Goal: Communication & Community: Answer question/provide support

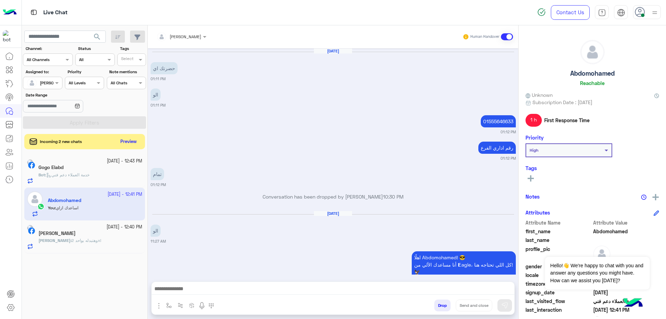
click at [105, 197] on app-inbox-user "[DATE] - 12:41 PM [PERSON_NAME] You : اساعدك ازاي" at bounding box center [84, 204] width 121 height 33
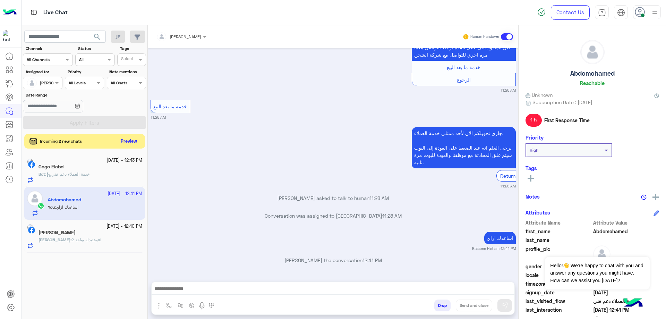
click at [134, 139] on button "Preview" at bounding box center [129, 141] width 22 height 9
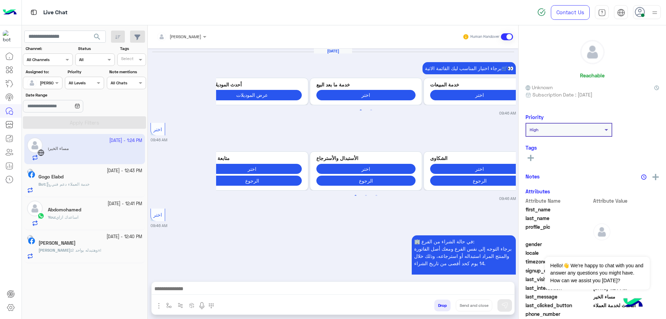
scroll to position [909, 0]
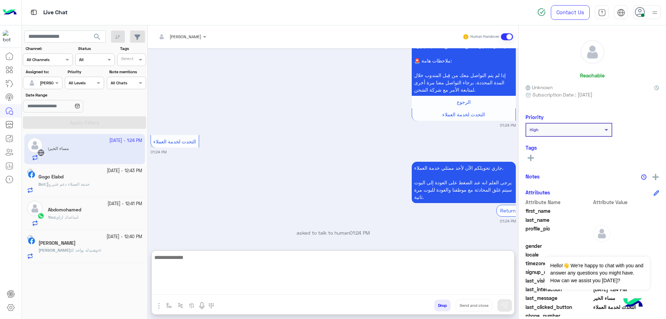
click at [228, 286] on textarea at bounding box center [333, 274] width 363 height 42
type textarea "**********"
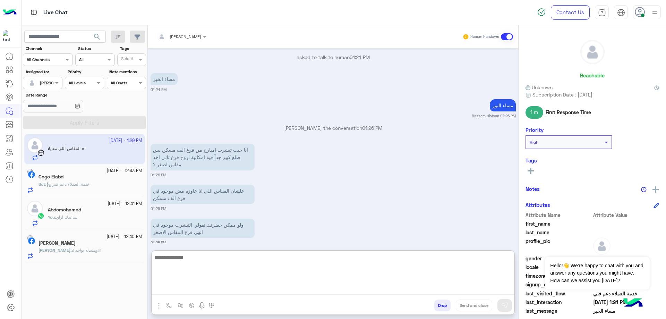
scroll to position [1134, 0]
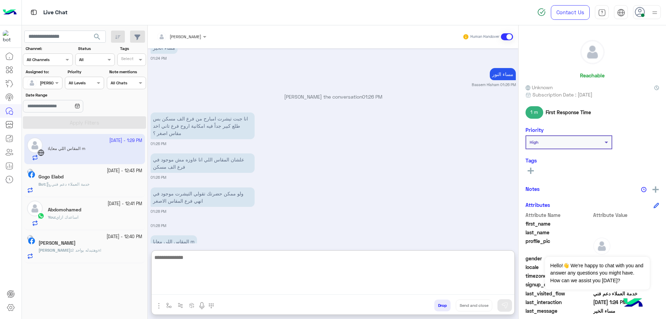
click at [240, 263] on textarea at bounding box center [333, 274] width 363 height 42
type textarea "**********"
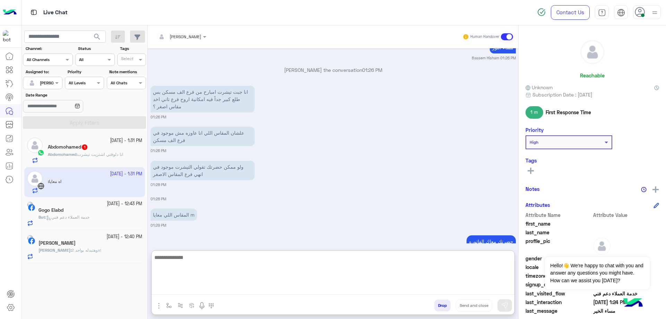
scroll to position [1188, 0]
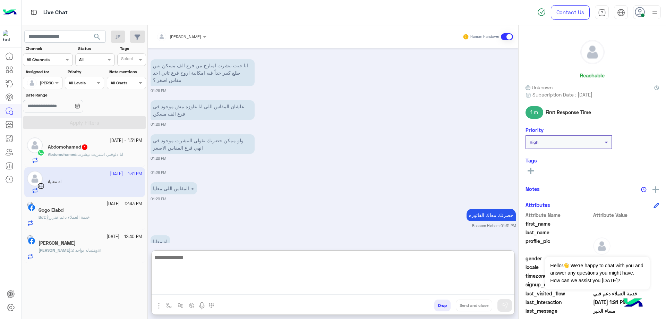
click at [210, 262] on textarea at bounding box center [333, 274] width 363 height 42
type textarea "****"
click at [275, 265] on textarea at bounding box center [333, 274] width 363 height 42
paste textarea "**********"
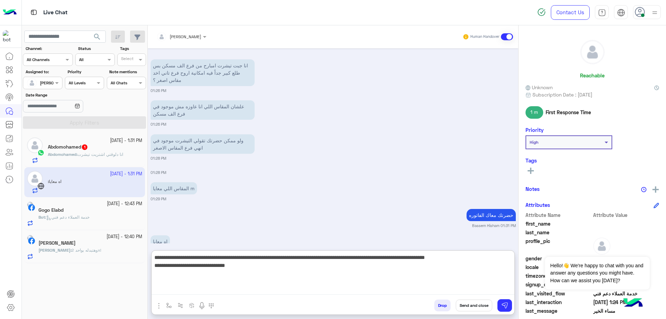
click at [466, 257] on textarea "**********" at bounding box center [333, 274] width 363 height 42
click at [473, 270] on textarea "**********" at bounding box center [333, 274] width 363 height 42
type textarea "**********"
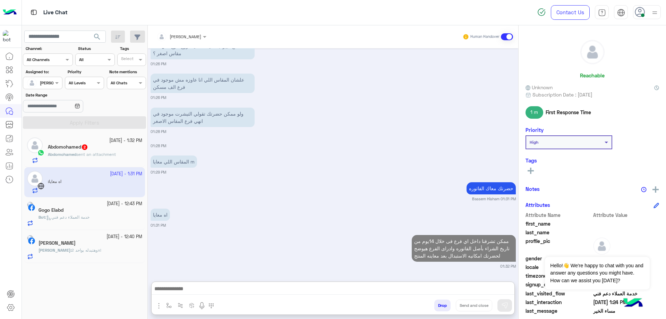
scroll to position [1216, 0]
click at [137, 157] on div "Abdomohamed sent an attachment" at bounding box center [95, 157] width 94 height 12
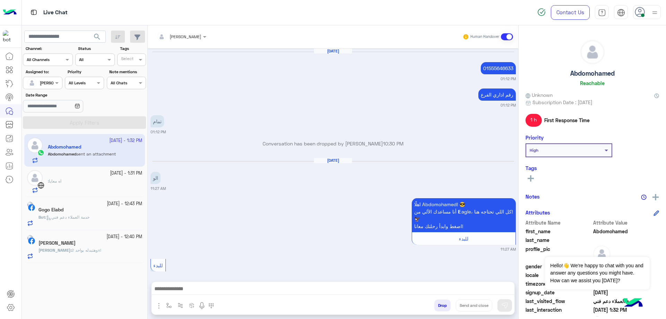
scroll to position [606, 0]
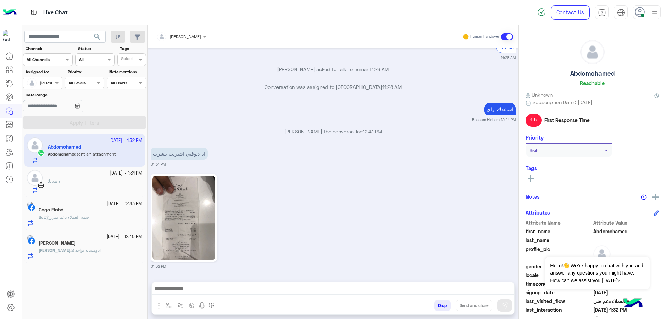
click at [115, 183] on div ": اه معايا" at bounding box center [95, 185] width 94 height 15
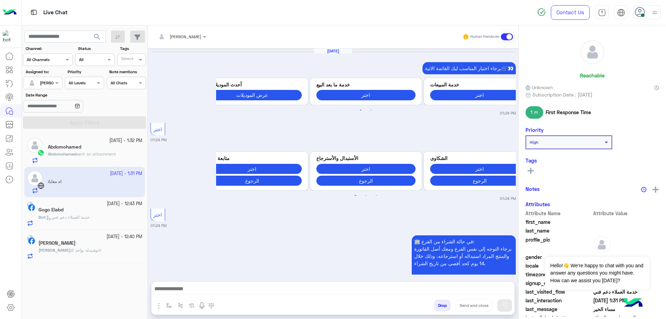
scroll to position [632, 0]
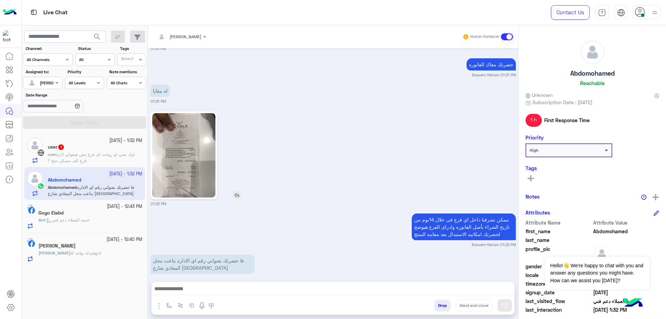
scroll to position [1499, 0]
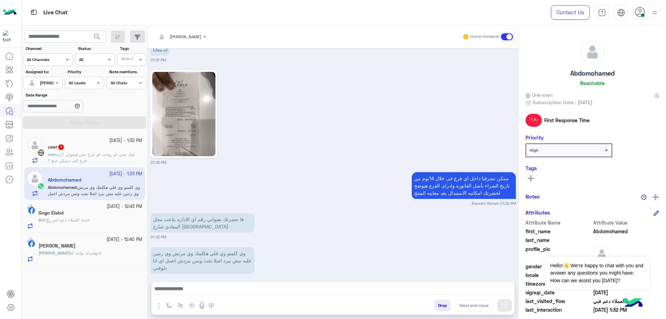
click at [101, 156] on span "اوك يعني لو روحت اي فرع مش هيقولي لازم فرع الف مسكن صح ؟" at bounding box center [91, 157] width 87 height 11
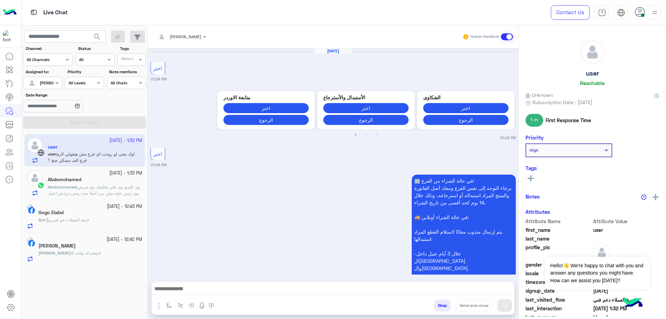
scroll to position [597, 0]
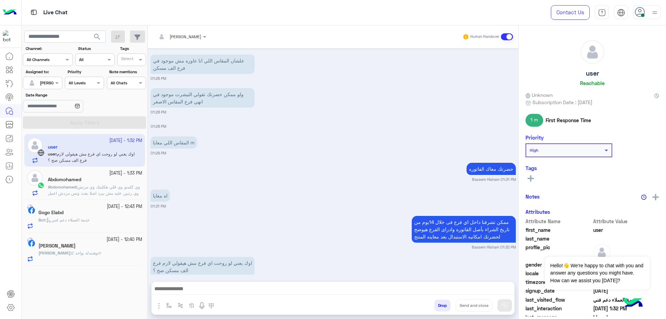
click at [104, 178] on div "Abdomohamed" at bounding box center [95, 180] width 94 height 7
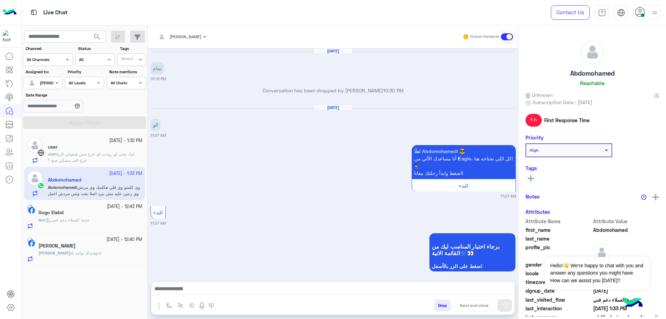
scroll to position [625, 0]
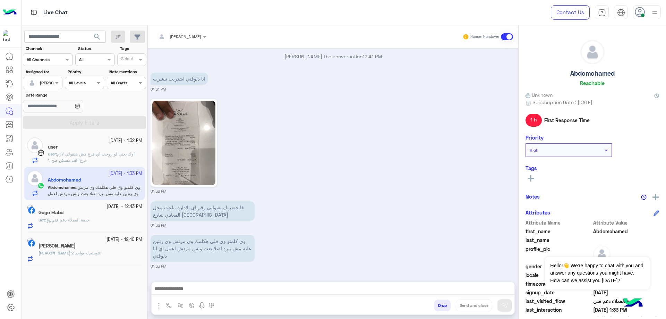
click at [106, 156] on span "اوك يعني لو روحت اي فرع مش هيقولي لازم فرع الف مسكن صح ؟" at bounding box center [91, 156] width 87 height 11
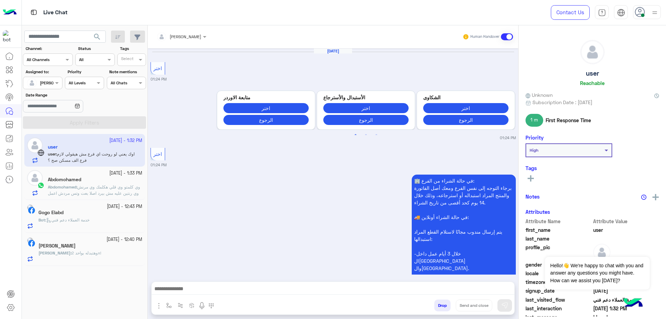
scroll to position [597, 0]
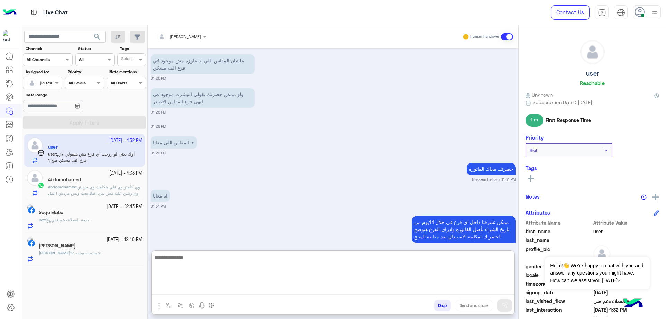
click at [248, 286] on textarea at bounding box center [333, 274] width 363 height 42
type textarea "**********"
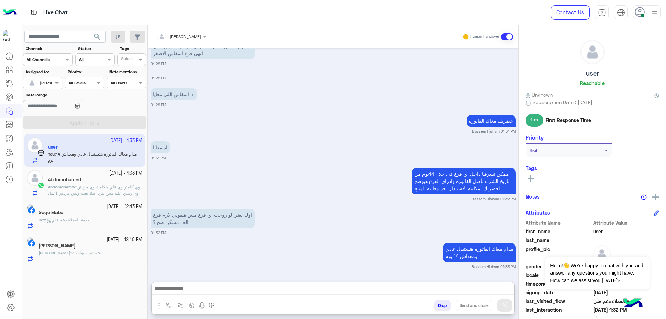
click at [94, 183] on div "Abdomohamed" at bounding box center [95, 180] width 94 height 7
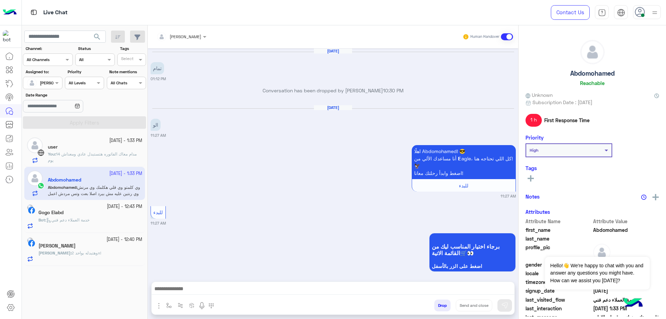
scroll to position [625, 0]
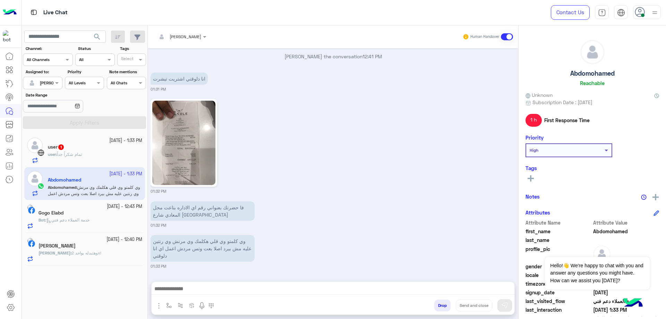
click at [237, 296] on div at bounding box center [333, 290] width 363 height 17
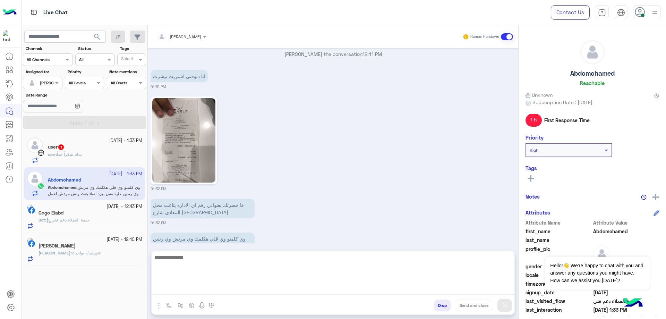
click at [237, 293] on textarea at bounding box center [333, 274] width 363 height 42
type textarea "**********"
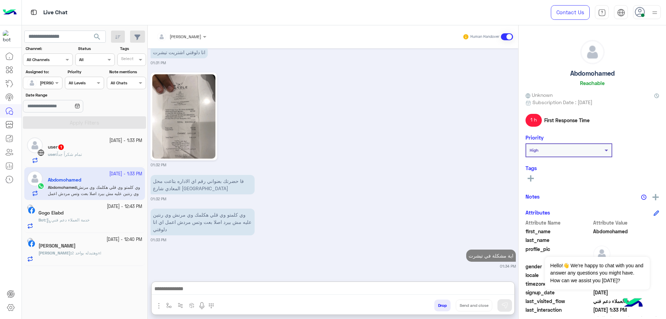
click at [64, 151] on div "22 September - 1:33 PM user 1 user : تمام شكراً جداً" at bounding box center [95, 150] width 94 height 26
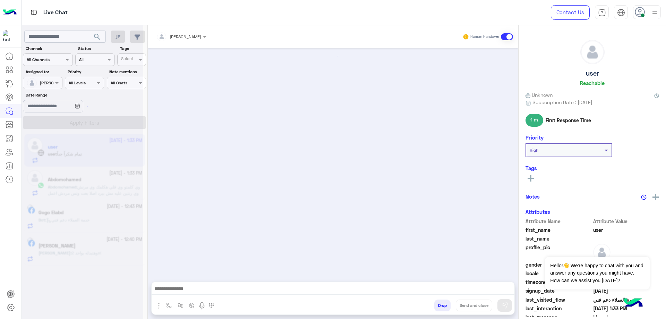
scroll to position [572, 0]
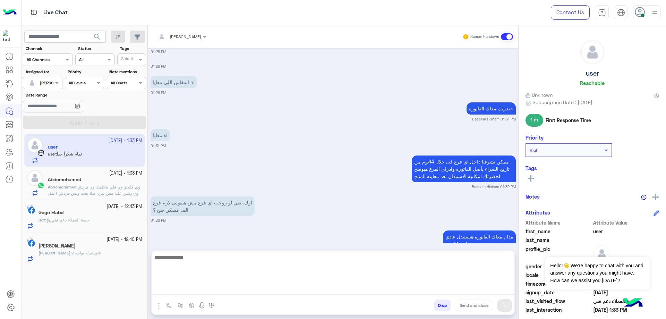
click at [270, 288] on textarea at bounding box center [333, 274] width 363 height 42
paste textarea "**********"
type textarea "**********"
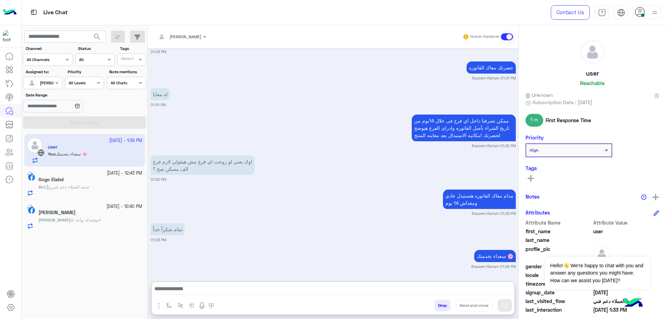
click at [595, 76] on h5 "user" at bounding box center [592, 73] width 13 height 8
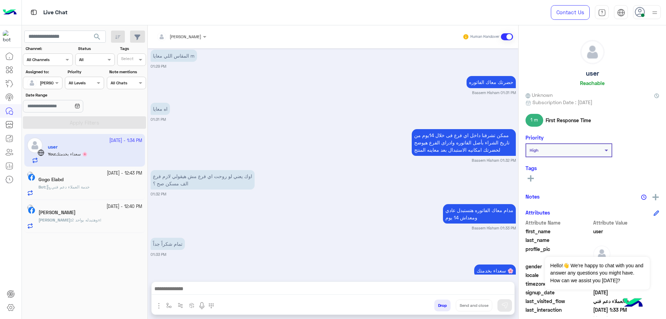
copy h5 "user"
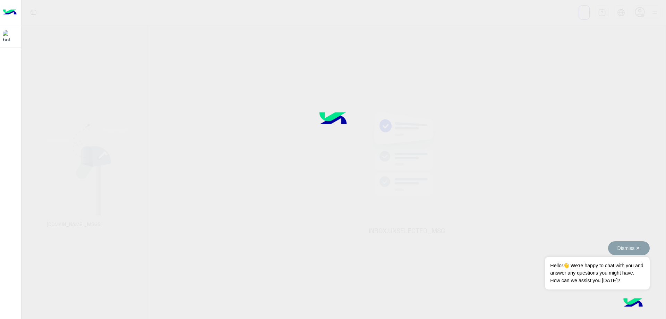
click at [627, 249] on button "Dismiss ✕" at bounding box center [630, 248] width 42 height 14
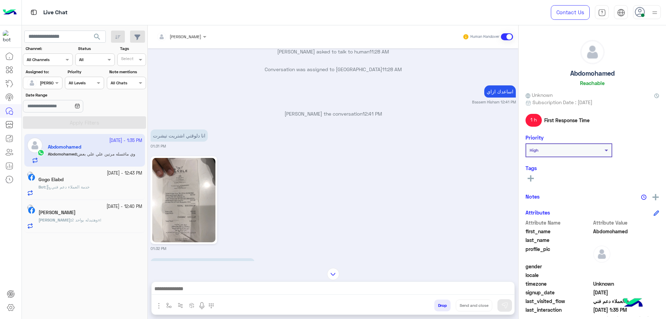
scroll to position [552, 0]
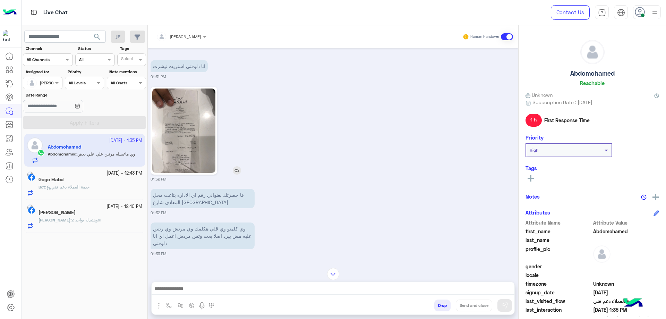
click at [182, 156] on img at bounding box center [183, 131] width 63 height 84
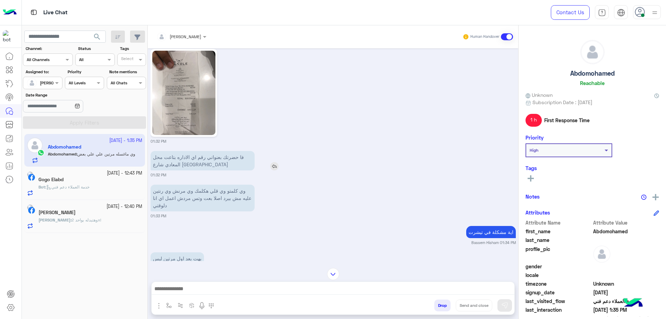
scroll to position [621, 0]
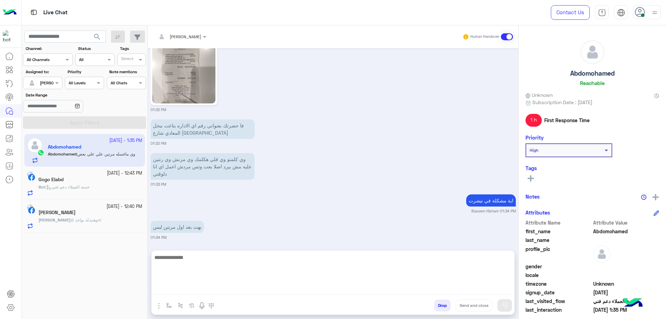
click at [240, 291] on textarea at bounding box center [333, 274] width 363 height 42
type textarea "**********"
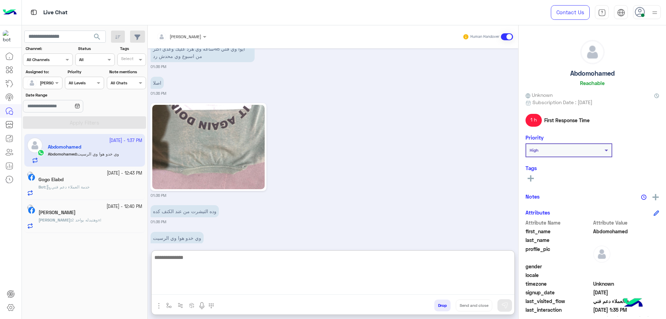
scroll to position [902, 0]
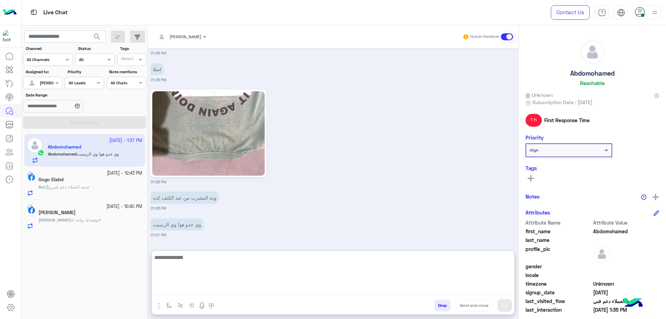
click at [225, 263] on textarea at bounding box center [333, 274] width 363 height 42
type textarea "**********"
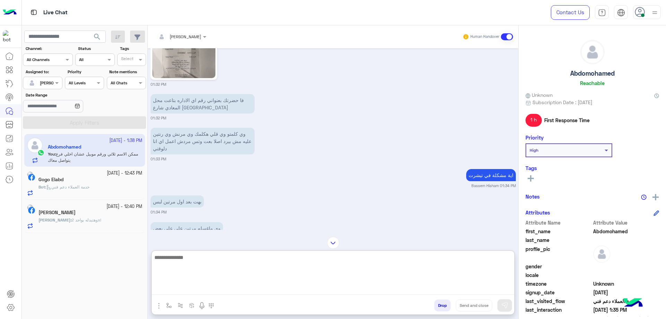
scroll to position [596, 0]
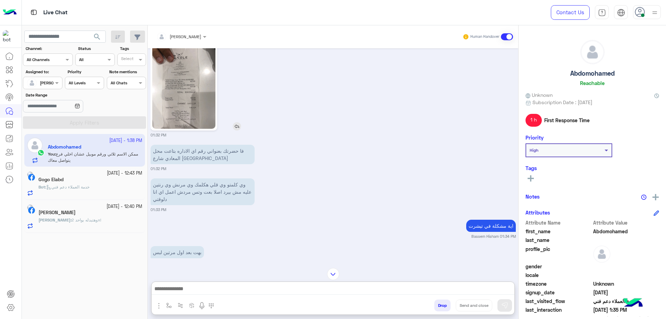
click at [177, 56] on img at bounding box center [183, 86] width 63 height 84
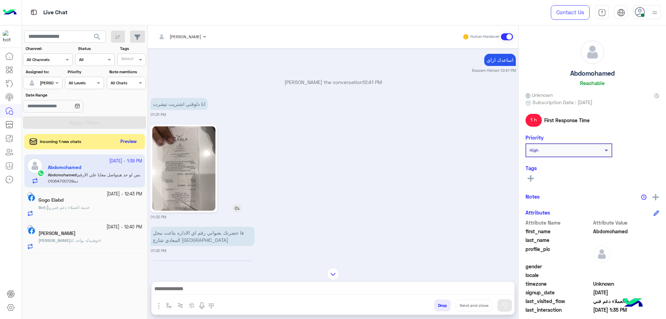
scroll to position [504, 0]
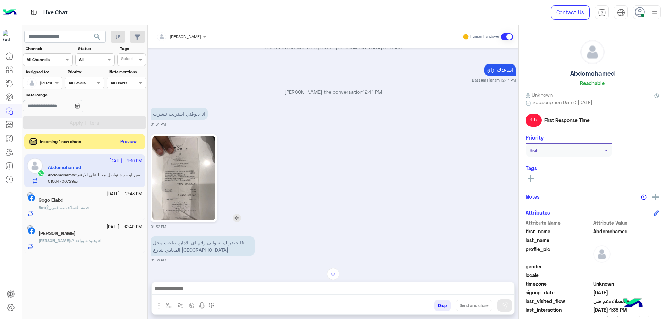
click at [174, 157] on img at bounding box center [183, 178] width 63 height 84
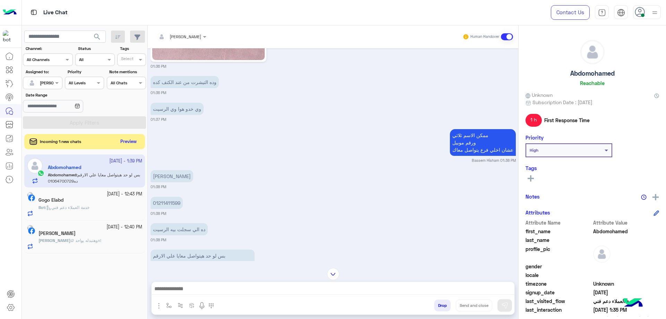
scroll to position [1025, 0]
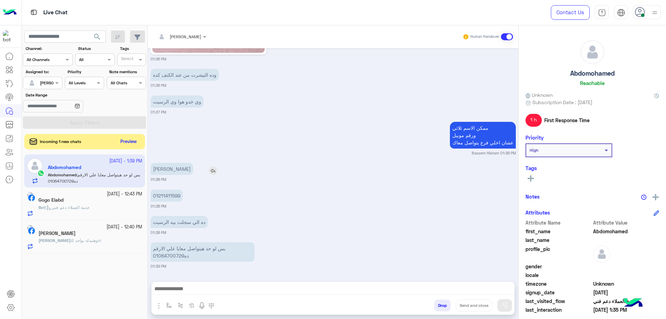
click at [177, 174] on p "[PERSON_NAME]" at bounding box center [172, 169] width 43 height 12
copy app-msgs-text
click at [177, 198] on p "01211411599" at bounding box center [167, 196] width 32 height 12
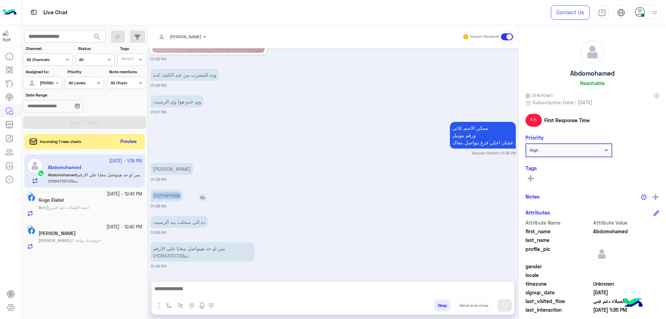
click at [176, 198] on p "01211411599" at bounding box center [167, 196] width 32 height 12
copy p "01211411599"
click at [170, 255] on p "بس لو حد هيتواصل معايا علي الارقم ده01064700729" at bounding box center [203, 251] width 104 height 19
click at [178, 258] on p "بس لو حد هيتواصل معايا علي الارقم ده01064700729" at bounding box center [203, 251] width 104 height 19
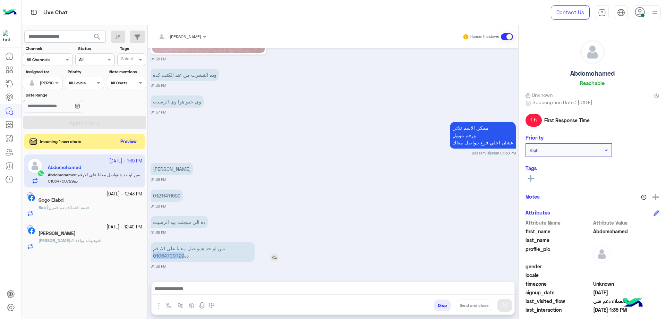
drag, startPoint x: 183, startPoint y: 257, endPoint x: 154, endPoint y: 257, distance: 28.8
click at [154, 257] on p "بس لو حد هيتواصل معايا علي الارقم ده01064700729" at bounding box center [203, 251] width 104 height 19
copy p "01064700729"
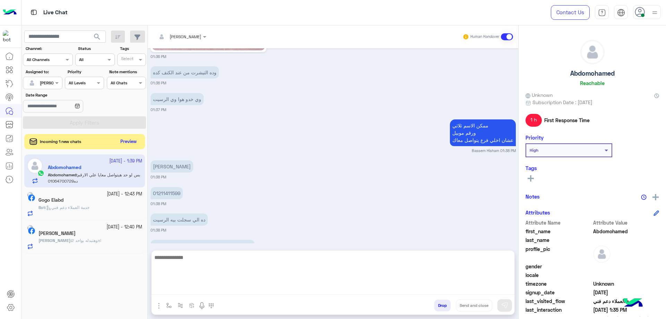
click at [238, 285] on textarea at bounding box center [333, 274] width 363 height 42
type textarea "**********"
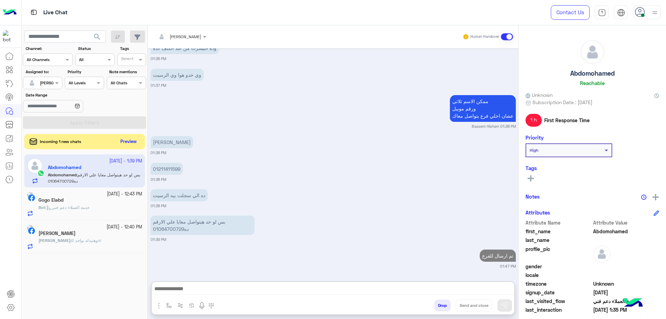
click at [581, 78] on div "Abdomohamed Reachable" at bounding box center [593, 64] width 134 height 49
copy h5 "Abdomohamed"
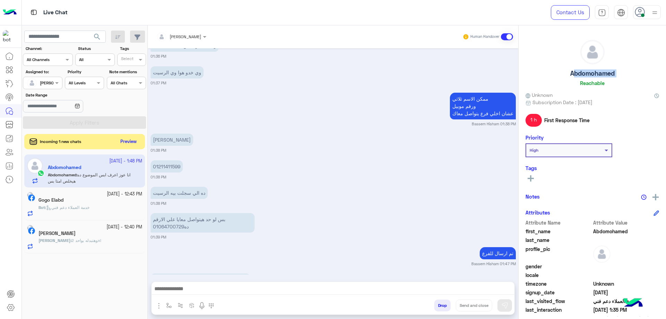
scroll to position [1078, 0]
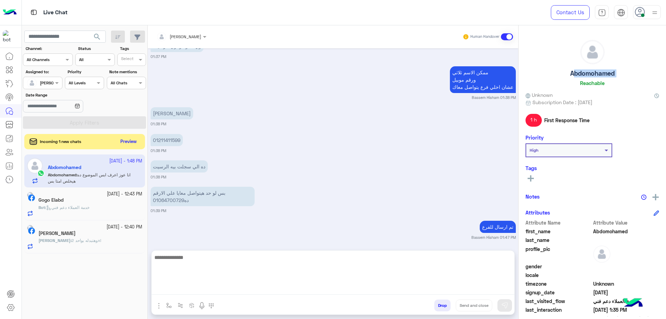
click at [239, 287] on textarea at bounding box center [333, 274] width 363 height 42
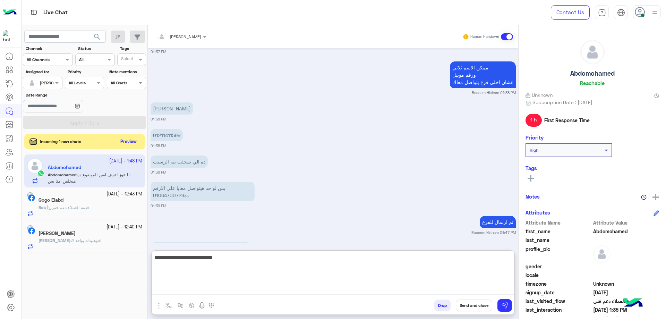
type textarea "**********"
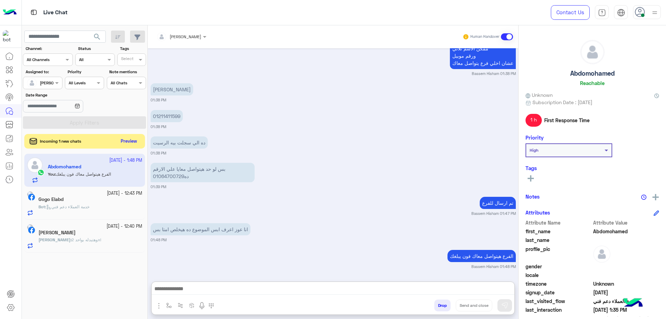
click at [136, 138] on button "Preview" at bounding box center [129, 141] width 22 height 9
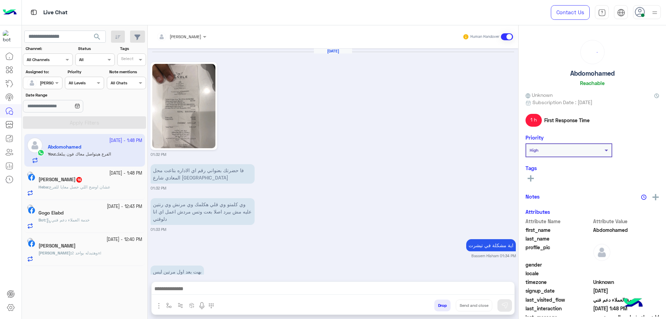
scroll to position [526, 0]
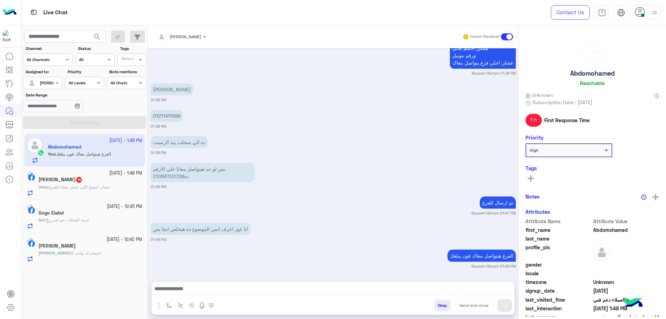
click at [85, 186] on span "عشان اوضح اللي حصل معايا للفرع" at bounding box center [79, 186] width 61 height 5
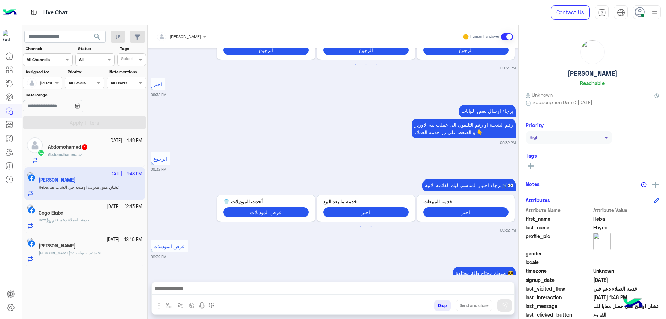
scroll to position [1454, 0]
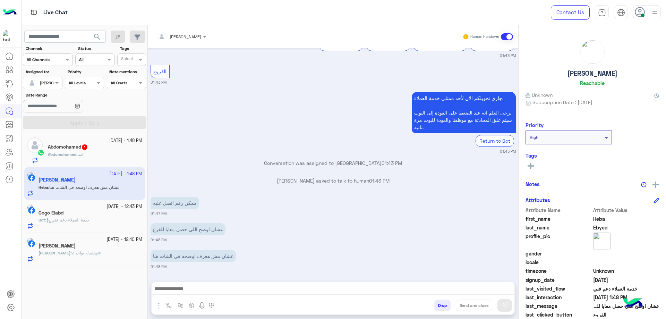
click at [93, 150] on div "Abdomohamed 1" at bounding box center [95, 147] width 94 height 7
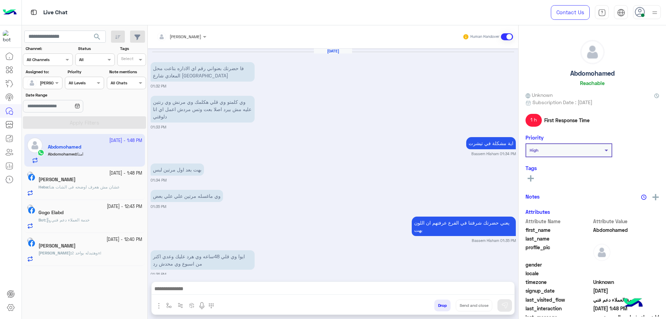
scroll to position [462, 0]
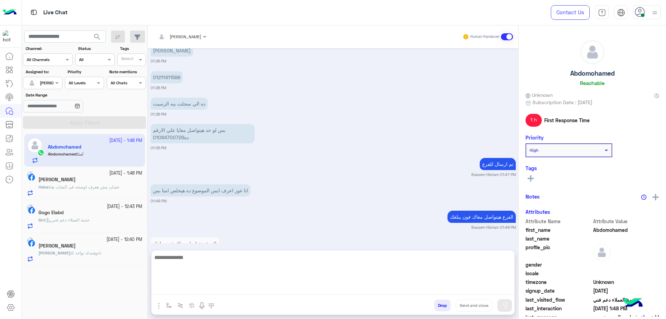
click at [215, 287] on textarea at bounding box center [333, 274] width 363 height 42
type textarea "**********"
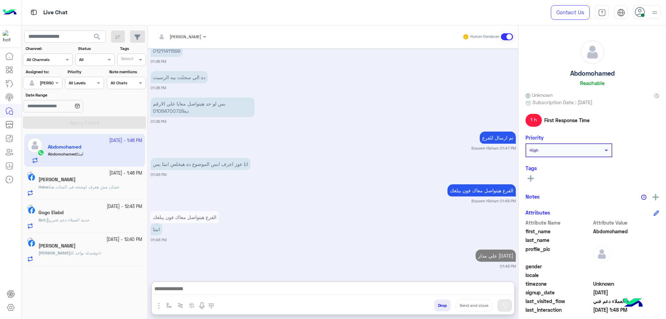
click at [103, 183] on div "[PERSON_NAME]" at bounding box center [91, 180] width 104 height 7
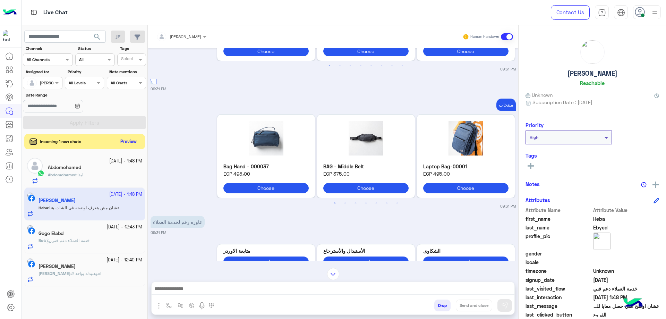
scroll to position [387, 0]
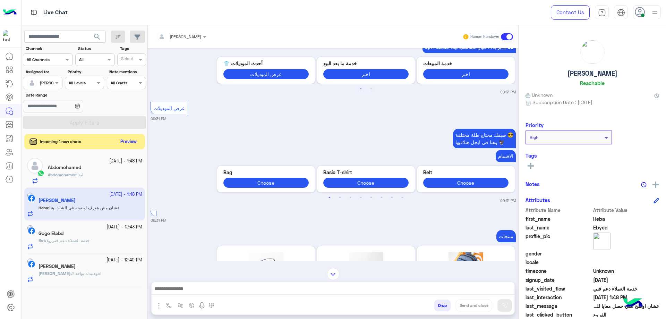
click at [103, 177] on div "Abdomohamed : امتا" at bounding box center [95, 178] width 94 height 12
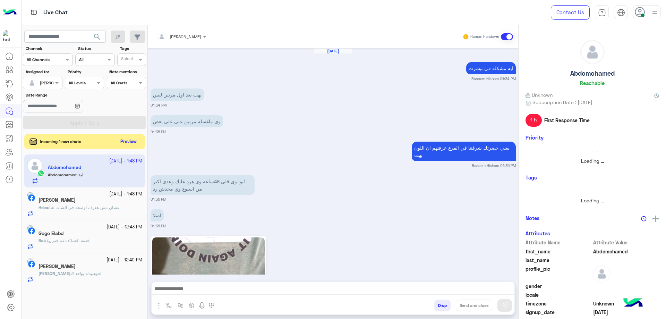
scroll to position [441, 0]
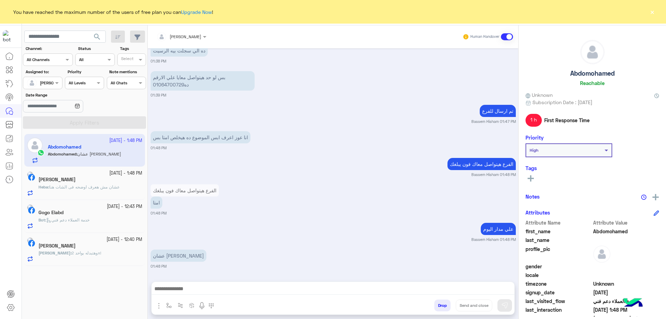
click at [106, 190] on p "Heba : عشان مش هعرف اوضحه فى الشات هنا" at bounding box center [79, 187] width 81 height 6
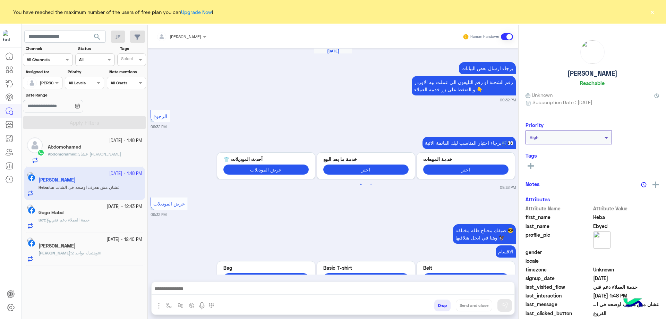
scroll to position [652, 0]
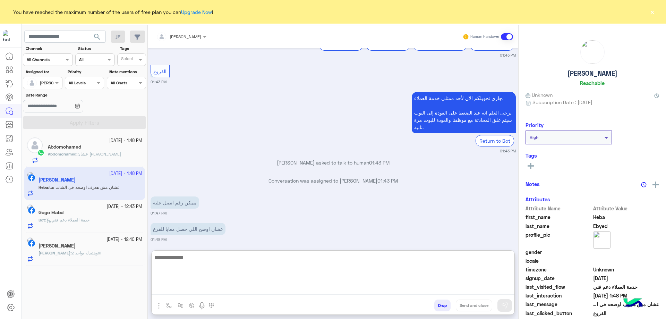
click at [211, 287] on textarea at bounding box center [333, 274] width 363 height 42
type textarea "**********"
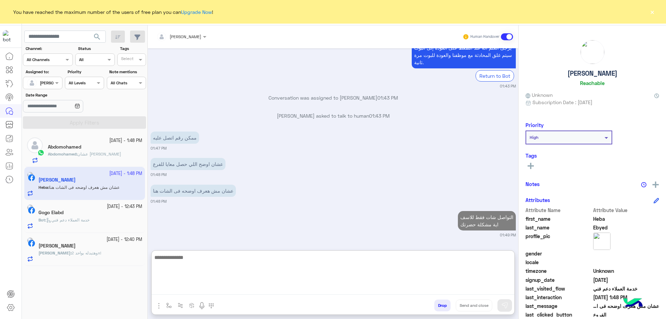
scroll to position [735, 0]
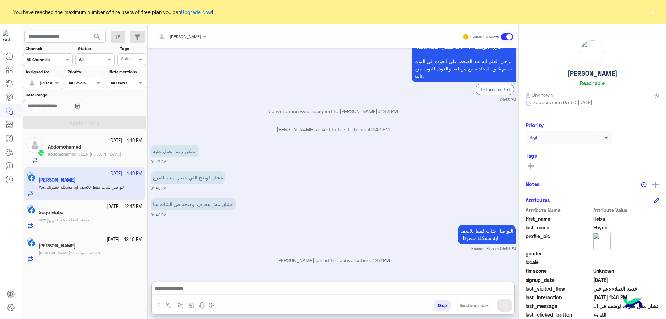
click at [107, 160] on div "Abdomohamed : [PERSON_NAME]" at bounding box center [95, 157] width 94 height 12
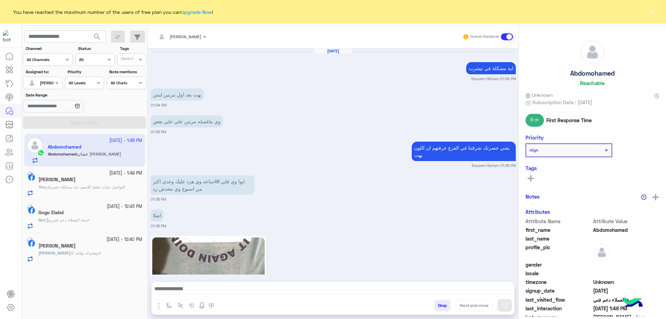
scroll to position [441, 0]
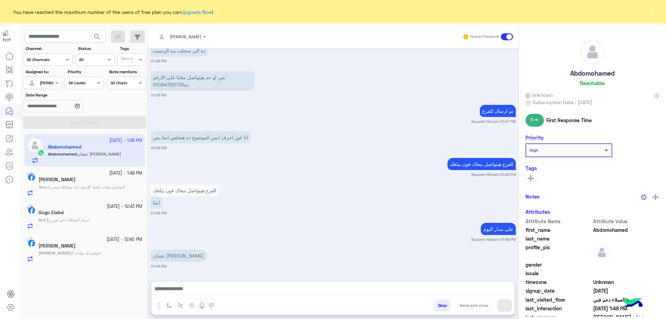
click at [442, 301] on button "Drop" at bounding box center [443, 306] width 16 height 12
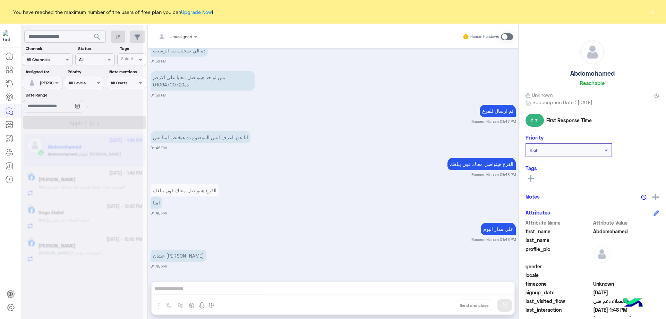
scroll to position [458, 0]
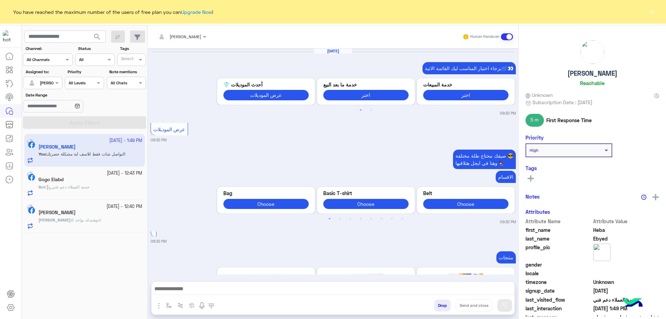
scroll to position [629, 0]
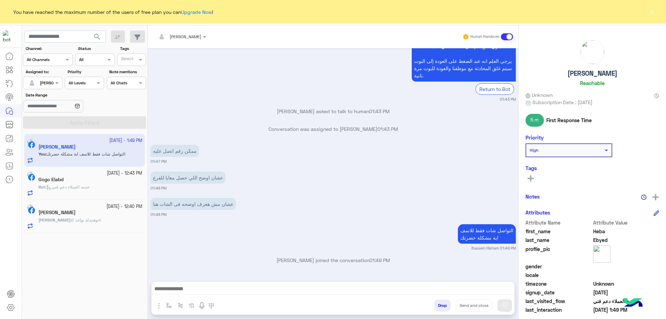
drag, startPoint x: 654, startPoint y: 9, endPoint x: 655, endPoint y: 13, distance: 4.1
click at [654, 9] on button "×" at bounding box center [652, 11] width 7 height 7
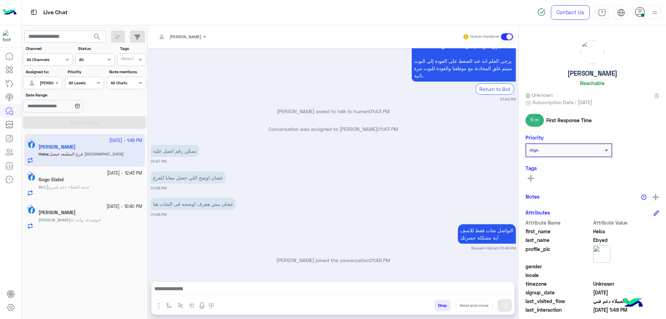
scroll to position [655, 0]
